Goal: Obtain resource: Obtain resource

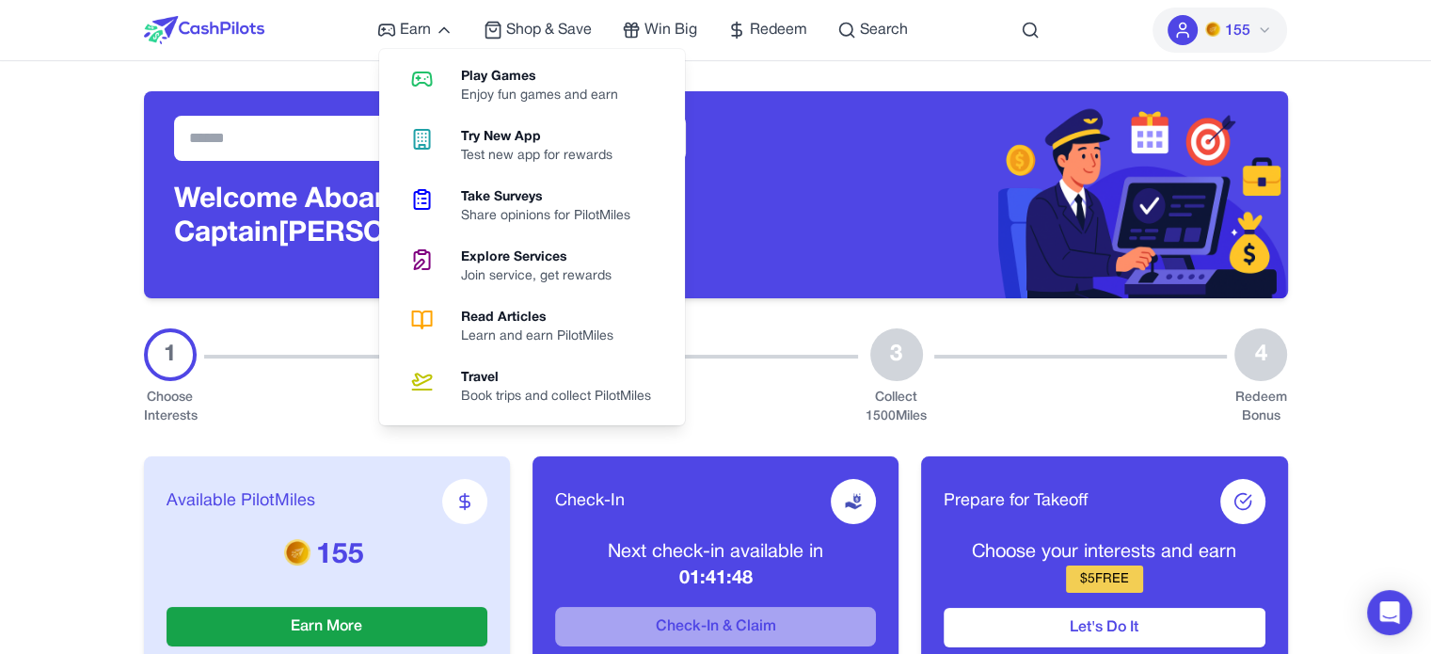
click at [517, 333] on div "Learn and earn PilotMiles" at bounding box center [544, 336] width 167 height 19
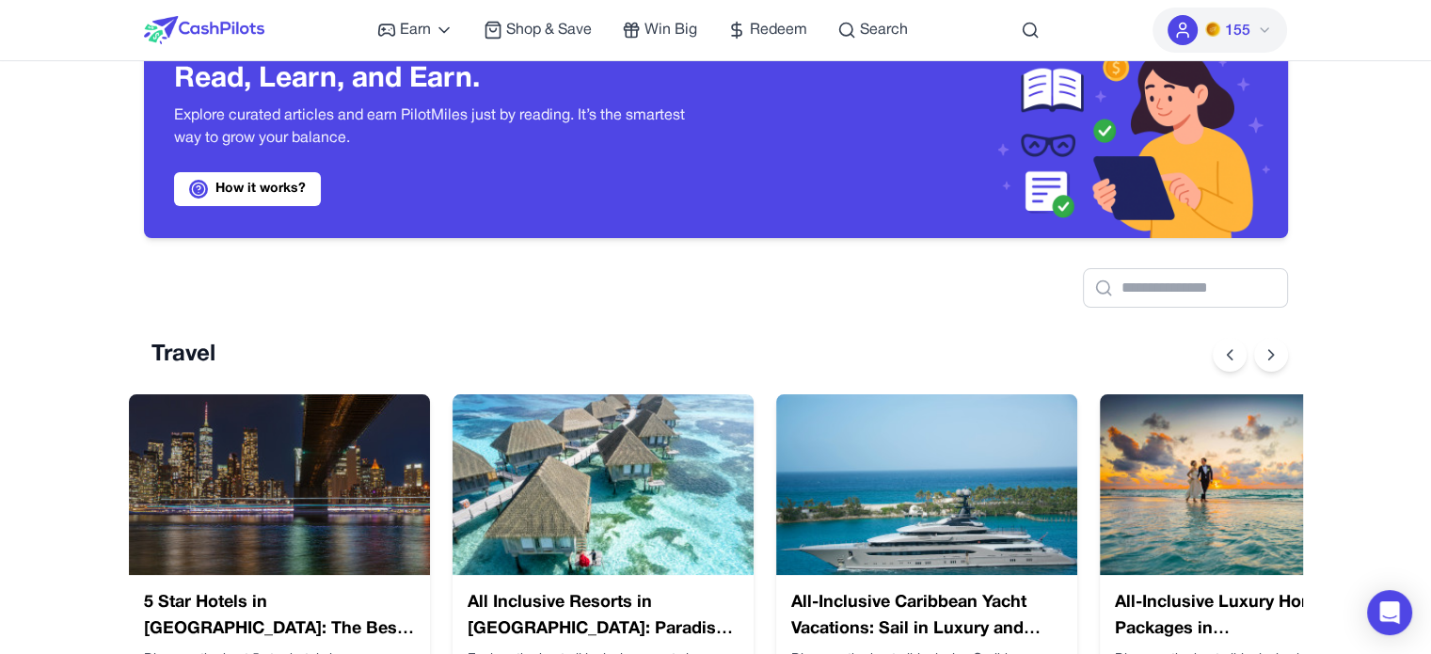
scroll to position [188, 0]
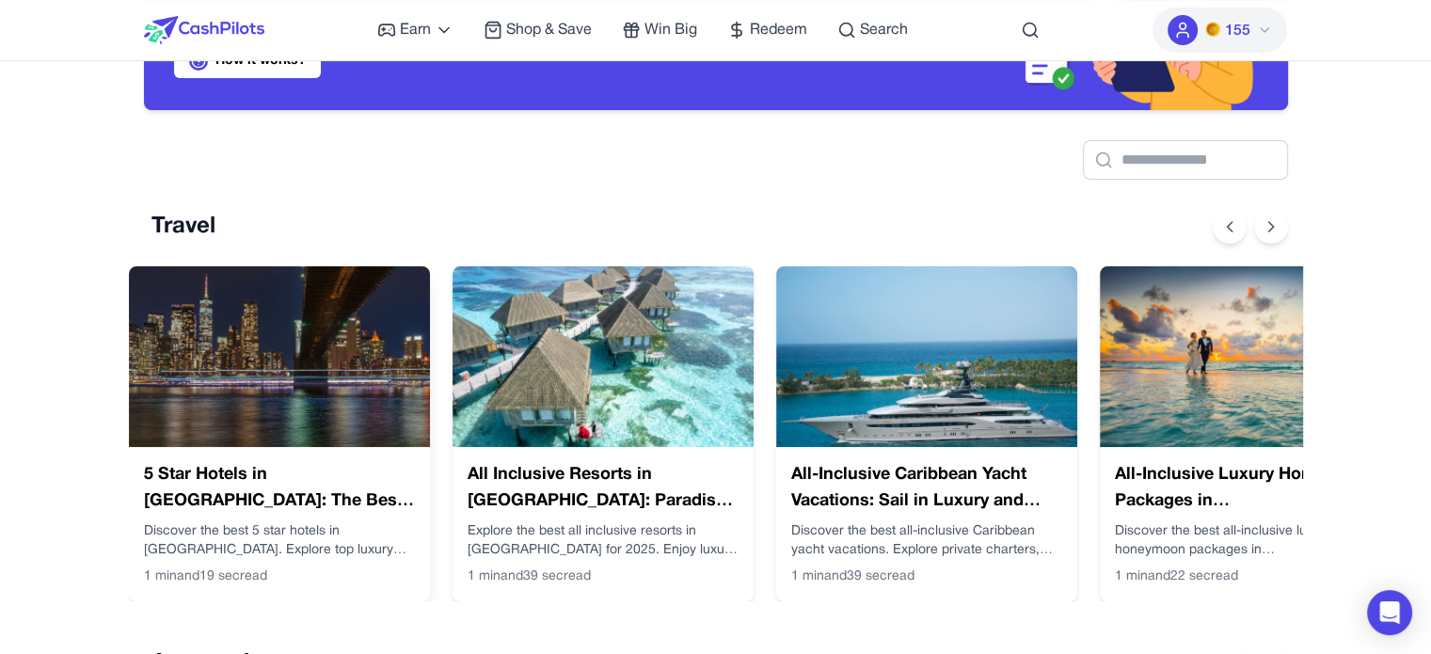
click at [346, 369] on img at bounding box center [279, 356] width 301 height 181
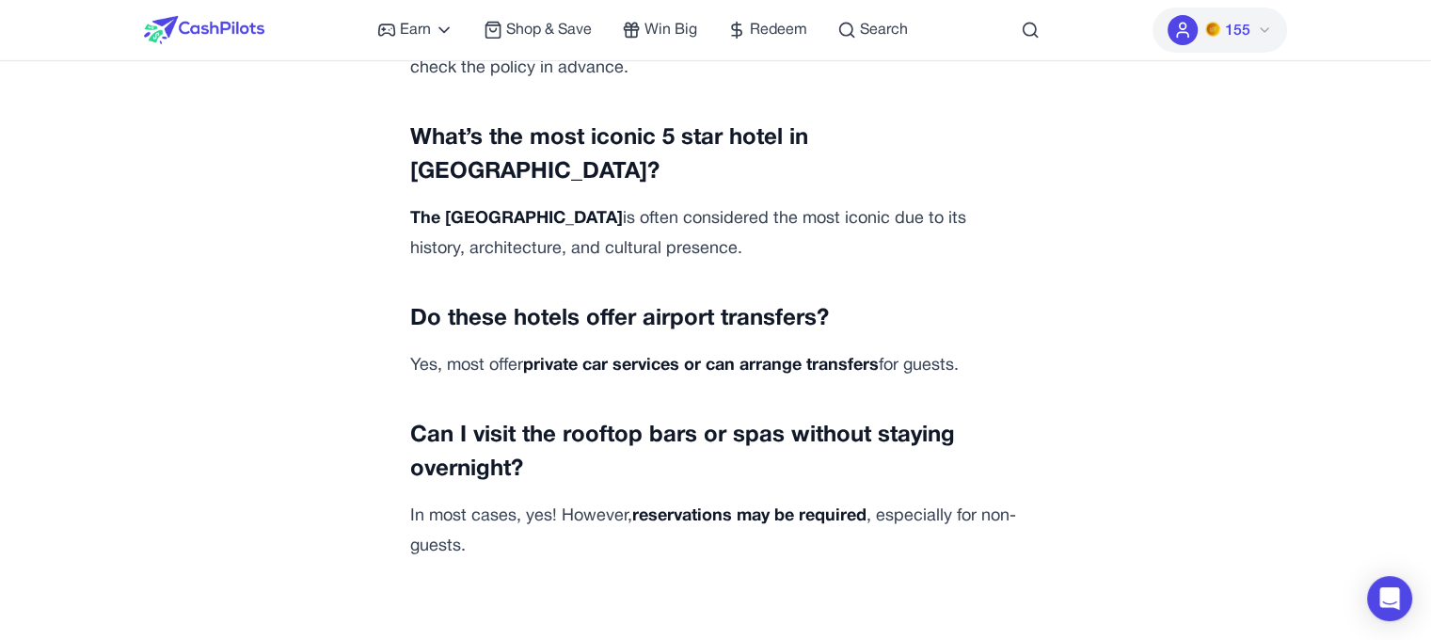
scroll to position [6492, 0]
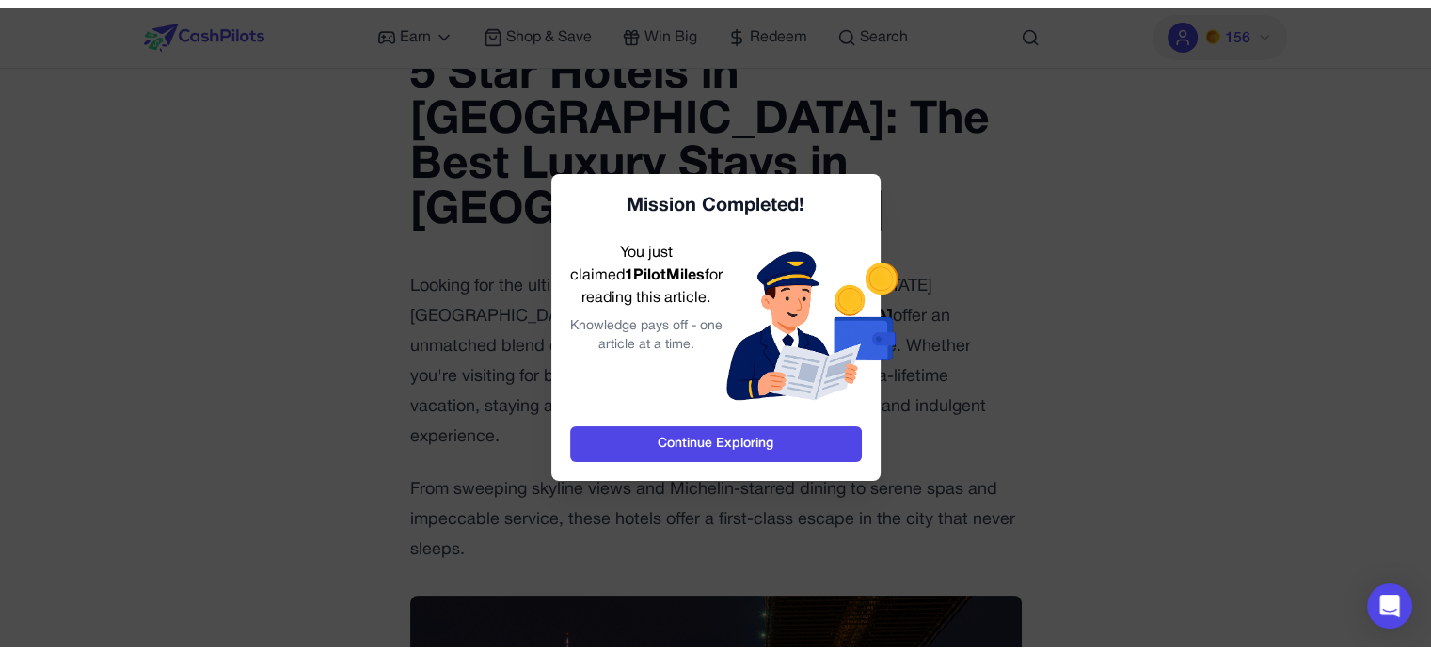
scroll to position [0, 0]
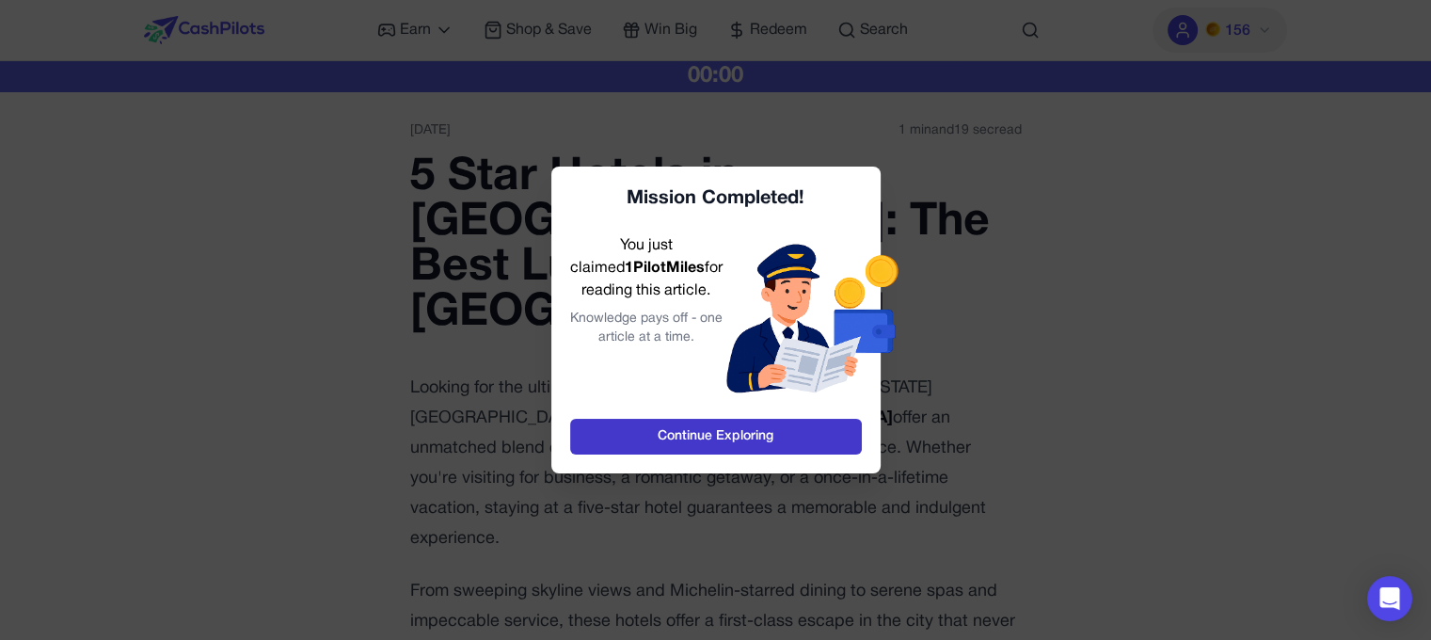
click at [782, 424] on link "Continue Exploring" at bounding box center [716, 437] width 292 height 36
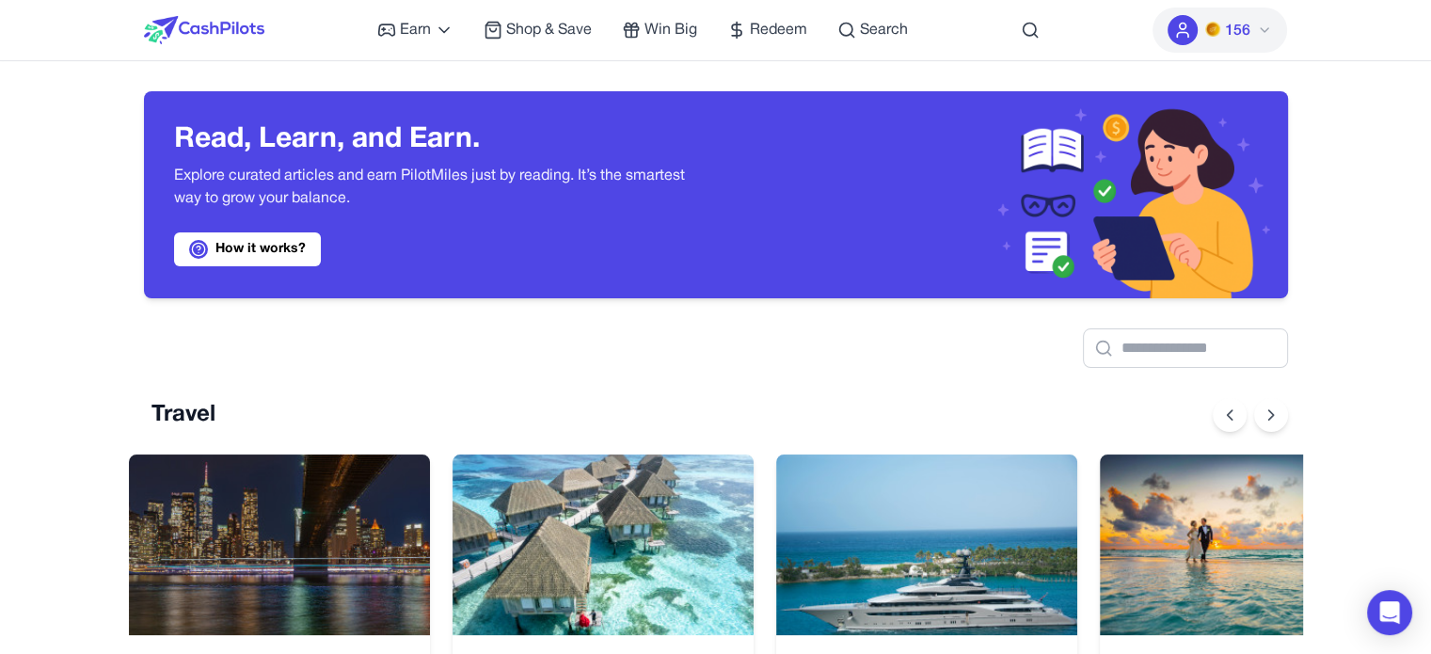
scroll to position [0, 15]
